Goal: Task Accomplishment & Management: Manage account settings

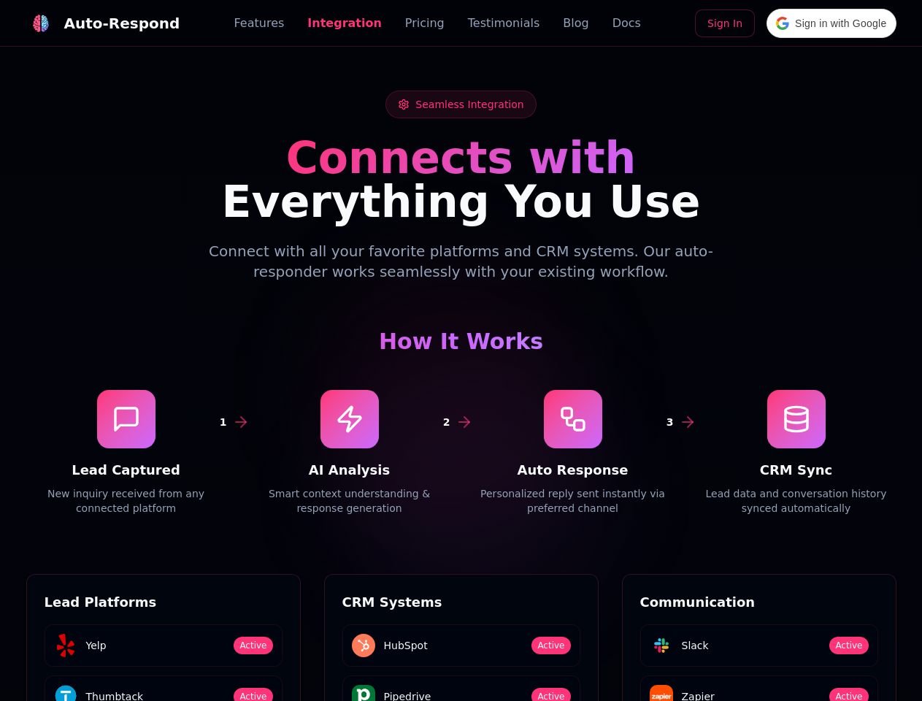
scroll to position [1973, 0]
click at [94, 23] on div "Auto-Respond" at bounding box center [122, 23] width 116 height 20
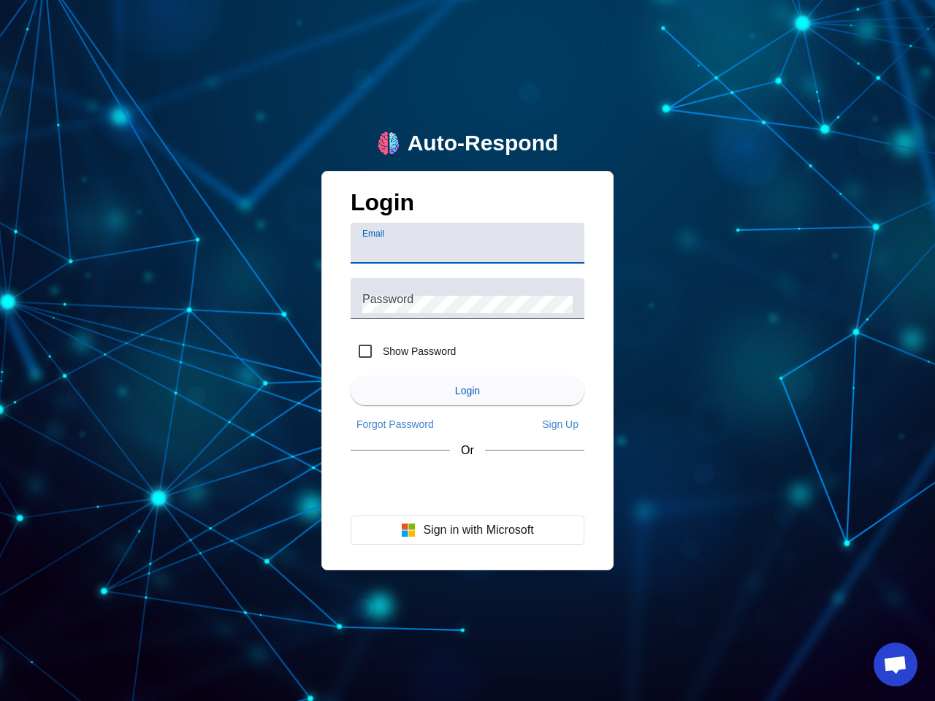
click at [467, 243] on input "Email" at bounding box center [467, 249] width 210 height 18
click at [403, 351] on label "Show Password" at bounding box center [418, 351] width 76 height 15
click at [380, 351] on input "Show Password" at bounding box center [365, 351] width 29 height 29
checkbox input "true"
